Goal: Information Seeking & Learning: Learn about a topic

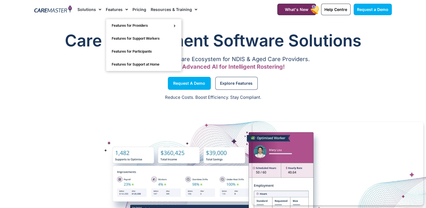
click at [121, 8] on link "Features" at bounding box center [117, 9] width 22 height 19
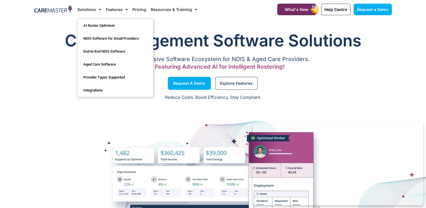
click at [97, 9] on span "Menu" at bounding box center [98, 10] width 5 height 10
click at [98, 10] on span "Menu" at bounding box center [98, 10] width 5 height 10
click at [103, 51] on link "End-to-End NDIS Software" at bounding box center [115, 51] width 75 height 13
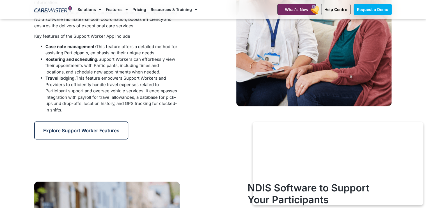
scroll to position [517, 0]
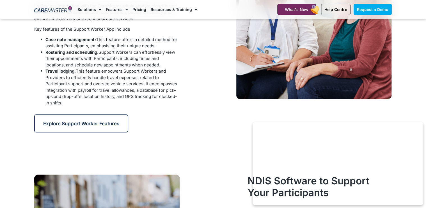
click at [184, 129] on div at bounding box center [288, 37] width 214 height 196
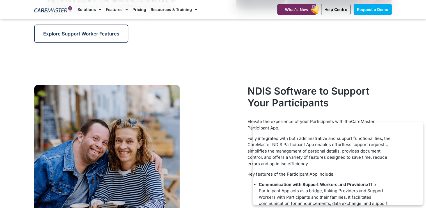
scroll to position [607, 0]
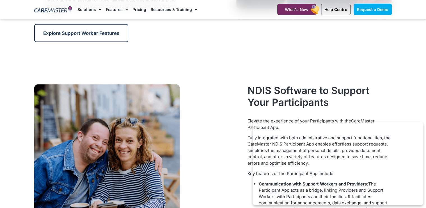
click at [189, 117] on div at bounding box center [119, 155] width 171 height 143
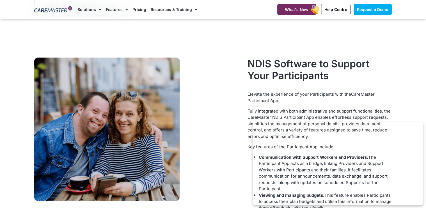
scroll to position [697, 0]
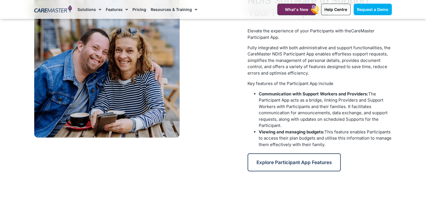
click at [185, 131] on div at bounding box center [119, 65] width 171 height 143
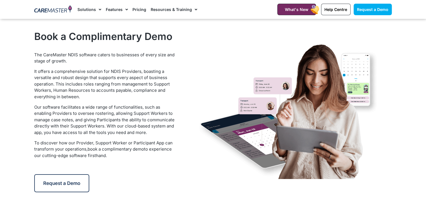
scroll to position [832, 0]
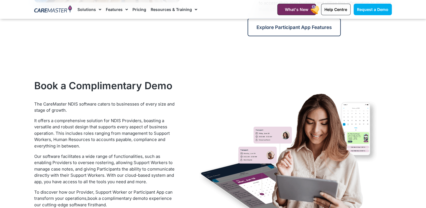
click at [201, 136] on img at bounding box center [288, 159] width 180 height 135
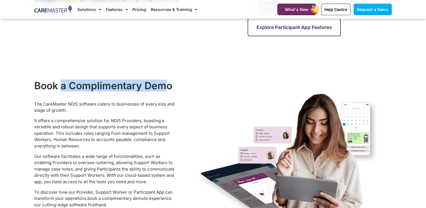
drag, startPoint x: 165, startPoint y: 88, endPoint x: 53, endPoint y: 86, distance: 111.3
click at [53, 86] on h2 "Book a Complimentary Demo" at bounding box center [106, 86] width 144 height 12
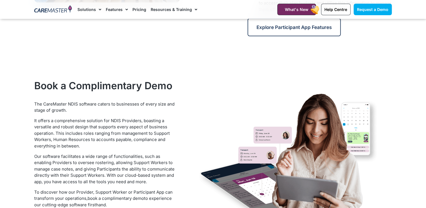
drag, startPoint x: 53, startPoint y: 86, endPoint x: 124, endPoint y: 117, distance: 76.8
click at [124, 115] on div "The CareMaster NDIS software caters to businesses of every size and stage of gr…" at bounding box center [106, 154] width 144 height 107
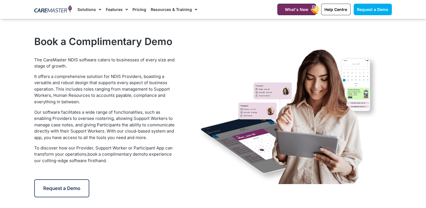
scroll to position [944, 0]
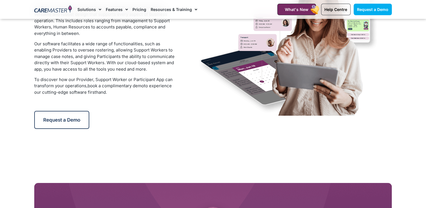
click at [153, 133] on div "End-to-End NDIS Software CareMaster is a cloud-based software platform allowing…" at bounding box center [213, 149] width 426 height 2148
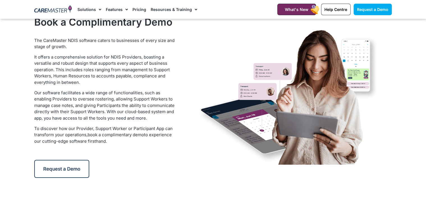
scroll to position [809, 0]
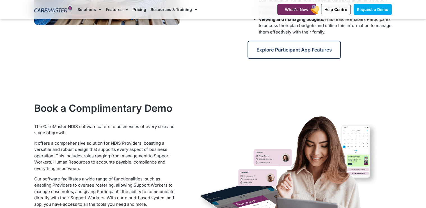
click at [153, 135] on div "The CareMaster NDIS software caters to businesses of every size and stage of gr…" at bounding box center [106, 176] width 144 height 107
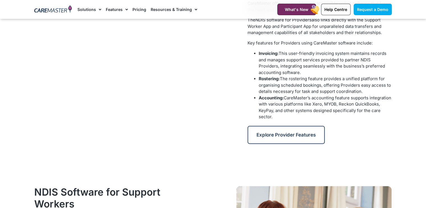
scroll to position [225, 0]
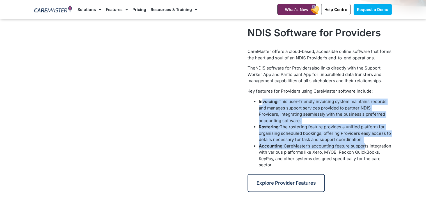
drag, startPoint x: 263, startPoint y: 100, endPoint x: 364, endPoint y: 144, distance: 110.3
click at [364, 144] on ul "Invoicing: This user-friendly invoicing system maintains records and manages su…" at bounding box center [320, 133] width 144 height 70
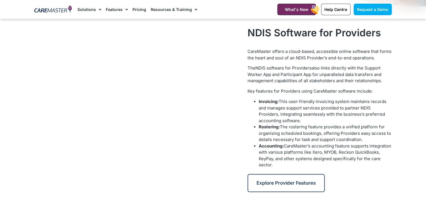
drag, startPoint x: 364, startPoint y: 144, endPoint x: 306, endPoint y: 163, distance: 61.0
click at [306, 159] on span "CareMaster’s accounting feature supports integration with various platforms lik…" at bounding box center [325, 155] width 133 height 24
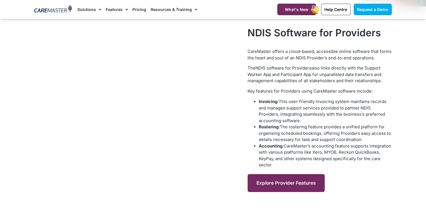
click at [272, 182] on span "Explore Provider Features" at bounding box center [286, 183] width 59 height 6
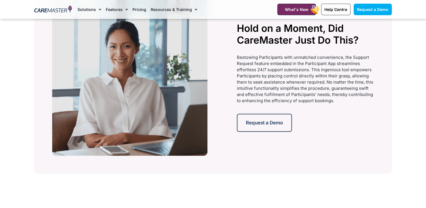
click at [254, 76] on span "Bestowing Participants with unmatched convenience, the Support Request feature …" at bounding box center [305, 79] width 137 height 49
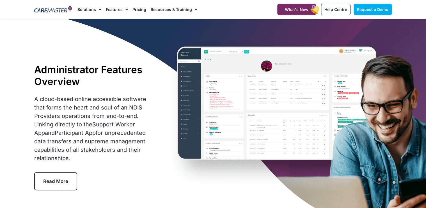
click at [241, 36] on div "Administrator Features Overview A cloud-based online accessible software that f…" at bounding box center [213, 127] width 364 height 216
